Goal: Transaction & Acquisition: Purchase product/service

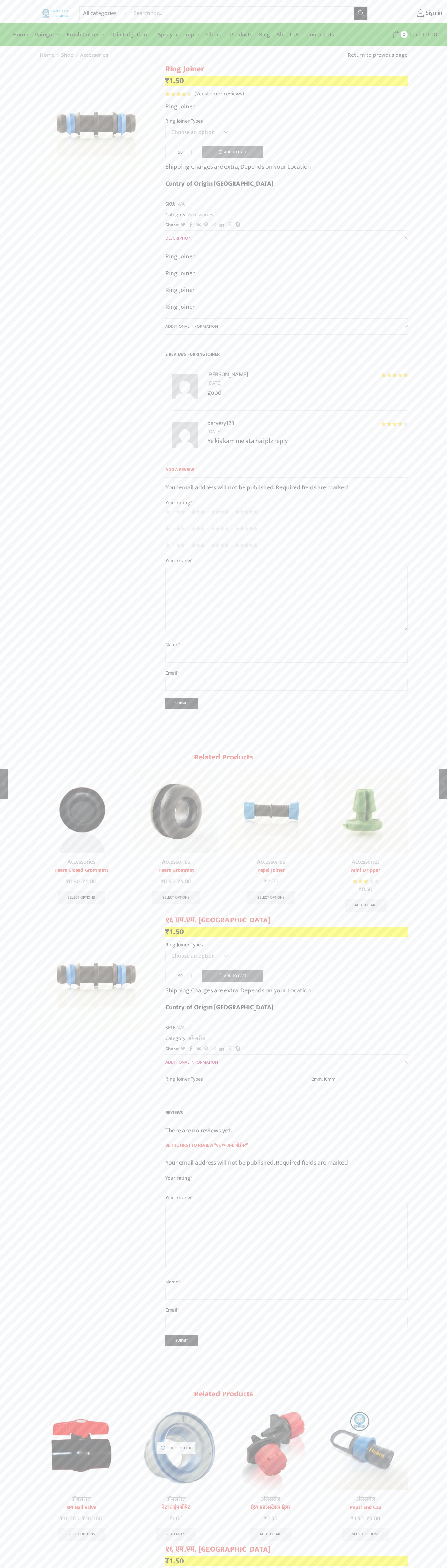
select select "16mm"
type input "1"
type input "Google Storebot"
click at [233, 152] on button "Add to cart" at bounding box center [232, 152] width 62 height 13
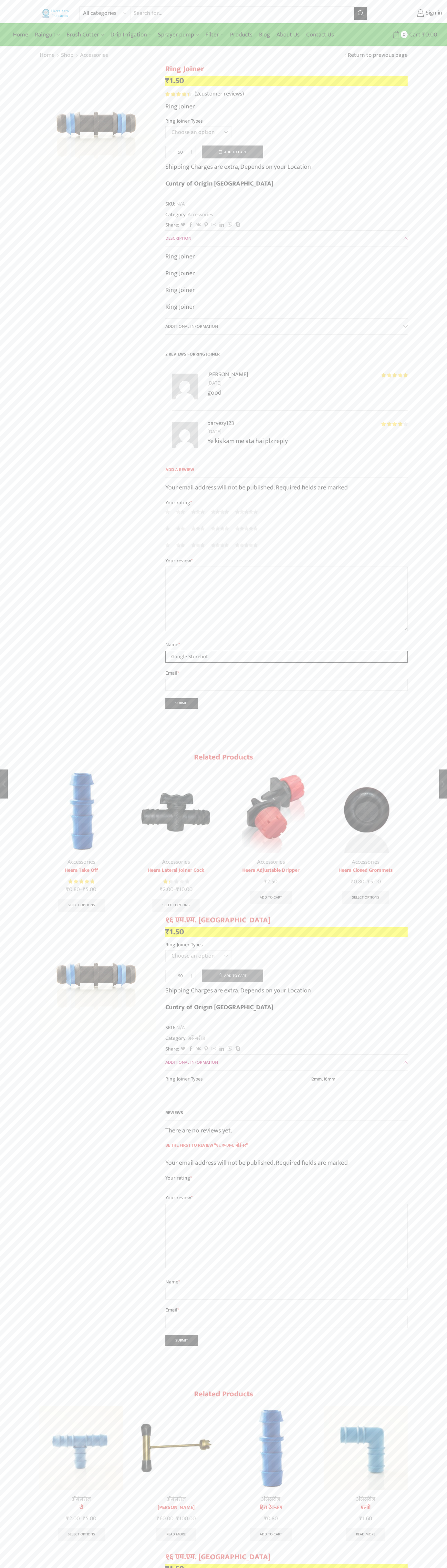
type input "Google Storebot"
click at [396, 35] on icon at bounding box center [396, 34] width 8 height 8
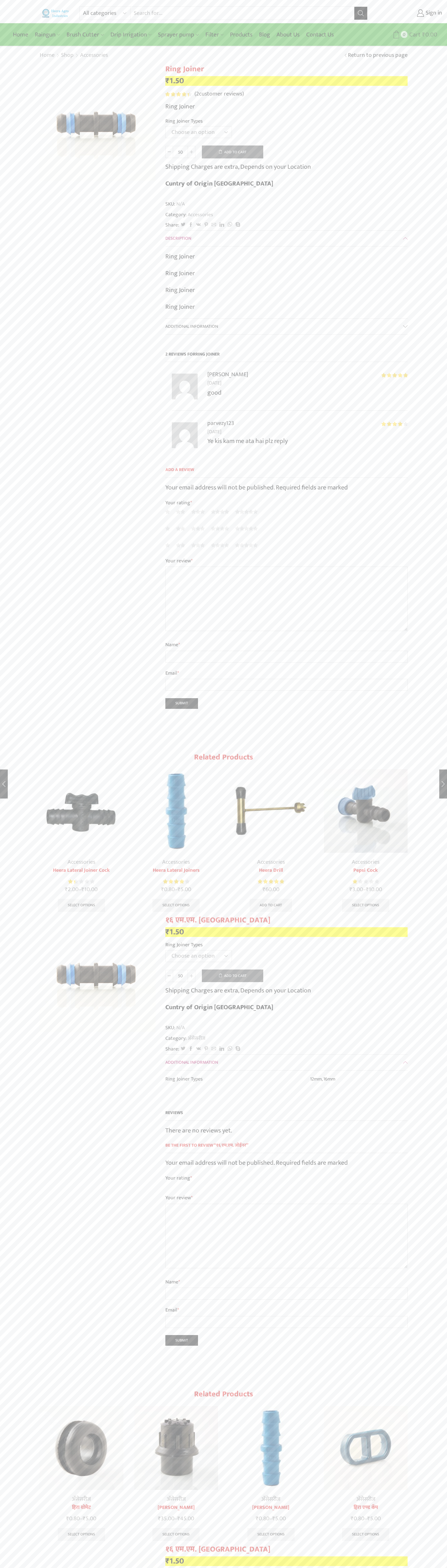
click at [414, 35] on span "Cart" at bounding box center [414, 35] width 13 height 9
